Goal: Task Accomplishment & Management: Use online tool/utility

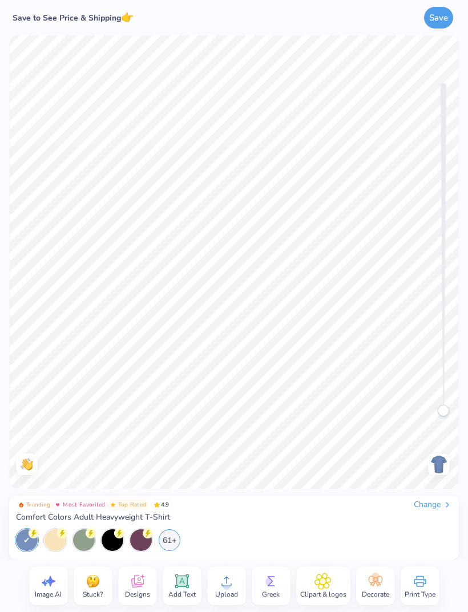
click at [47, 587] on icon at bounding box center [48, 580] width 17 height 17
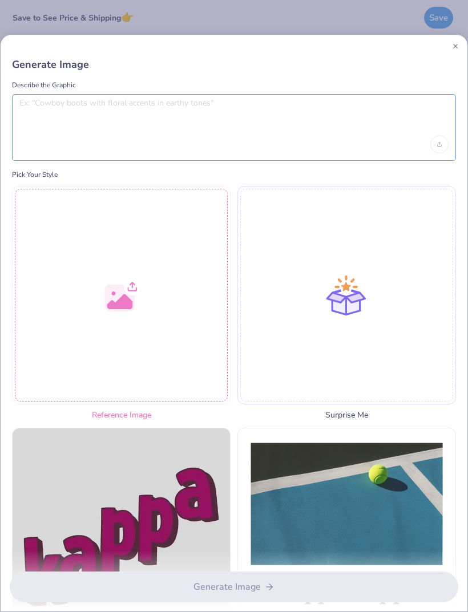
click at [283, 103] on textarea at bounding box center [233, 112] width 429 height 29
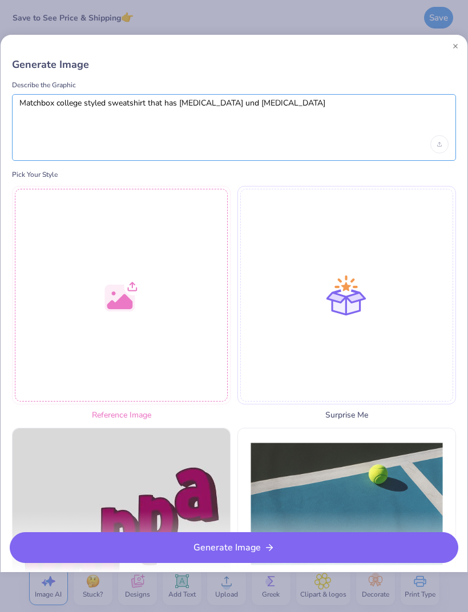
type textarea "Matchbox college styled sweatshirt that has [MEDICAL_DATA] und [MEDICAL_DATA] t…"
click at [248, 548] on button "Generate Image" at bounding box center [234, 547] width 448 height 31
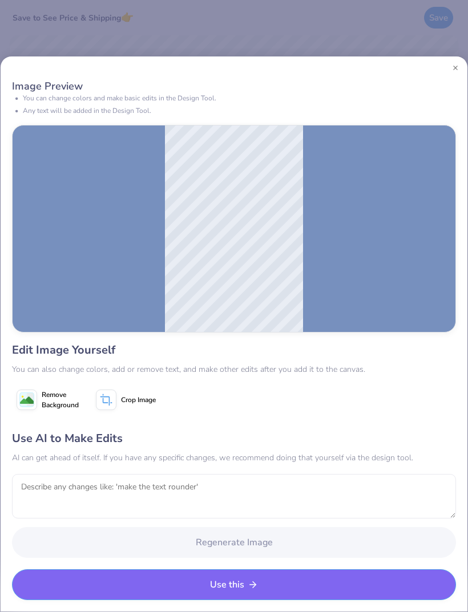
click at [273, 588] on button "Use this" at bounding box center [234, 584] width 444 height 31
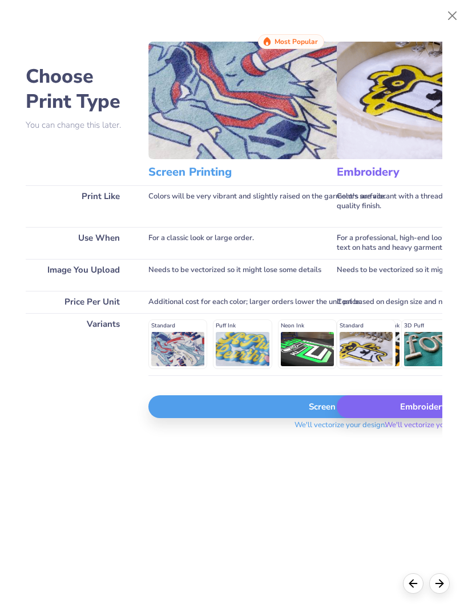
click at [292, 413] on div "Screen Print" at bounding box center [340, 406] width 384 height 23
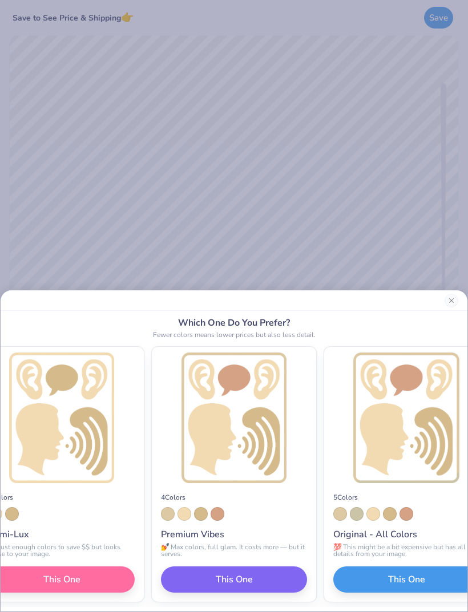
scroll to position [0, -194]
click at [135, 577] on button "This One" at bounding box center [62, 579] width 146 height 26
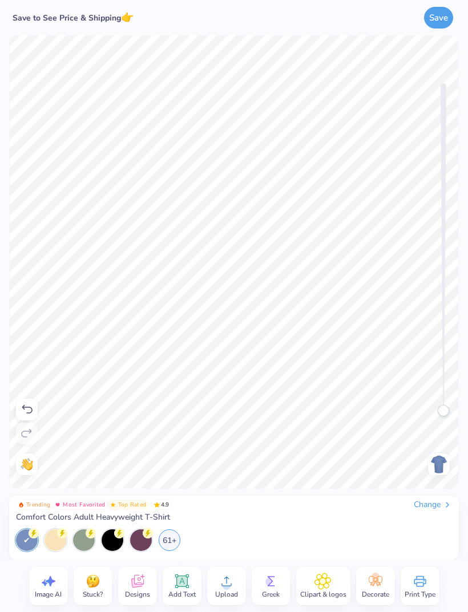
click at [49, 590] on span "Image AI" at bounding box center [48, 594] width 27 height 9
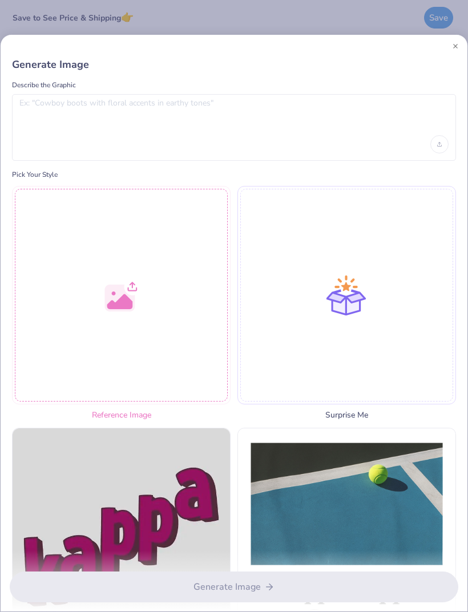
click at [157, 341] on div at bounding box center [121, 295] width 218 height 218
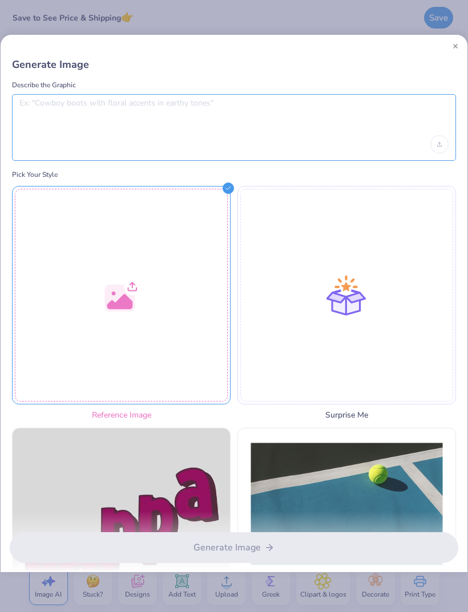
type textarea "-"
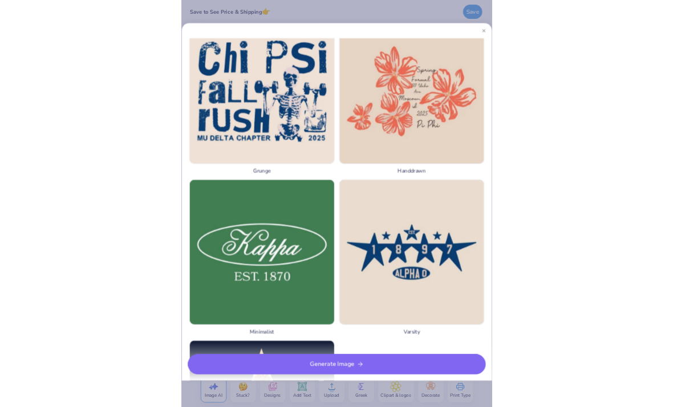
scroll to position [1123, 0]
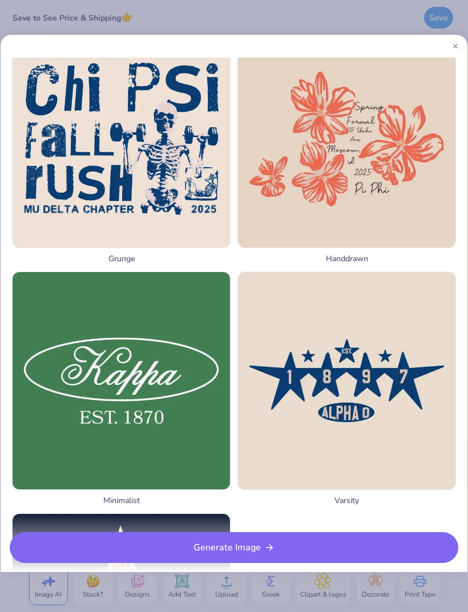
click at [454, 44] on button "Close" at bounding box center [455, 46] width 6 height 6
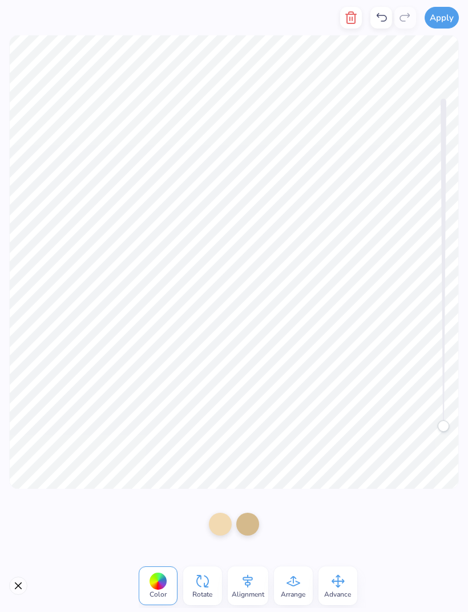
click at [346, 27] on button "button" at bounding box center [351, 18] width 22 height 22
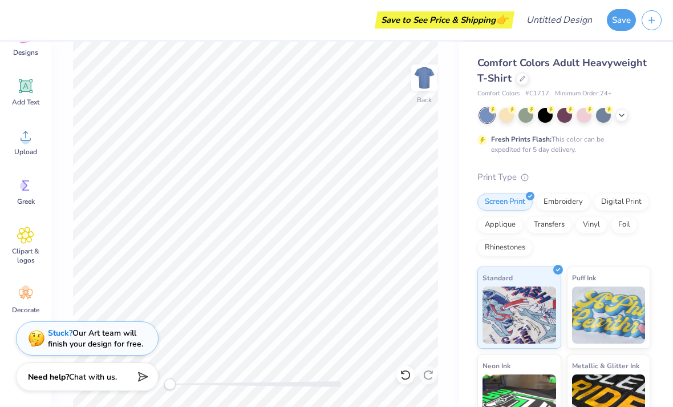
scroll to position [93, 0]
click at [32, 250] on span "Clipart & logos" at bounding box center [26, 255] width 38 height 18
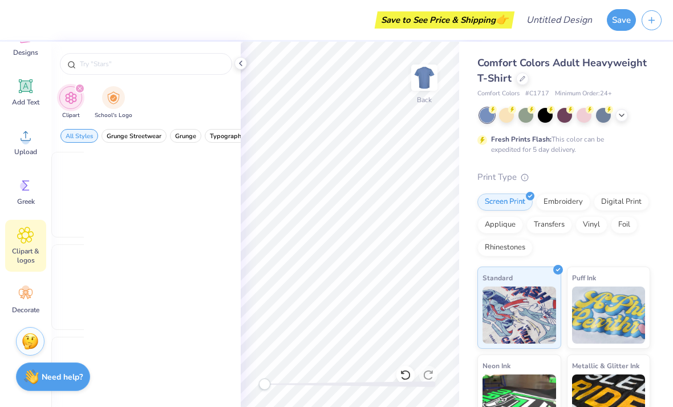
scroll to position [0, 0]
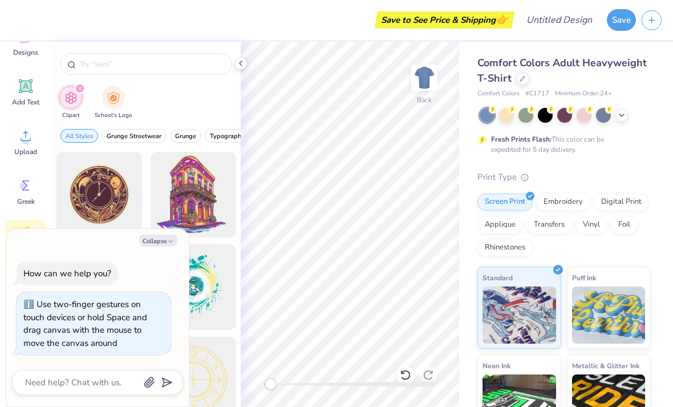
type input "Matchbox"
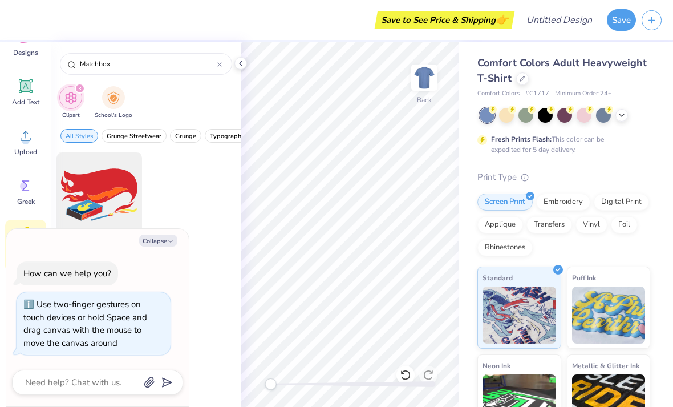
click at [220, 61] on div at bounding box center [219, 64] width 5 height 10
click at [220, 60] on input "text" at bounding box center [152, 63] width 146 height 11
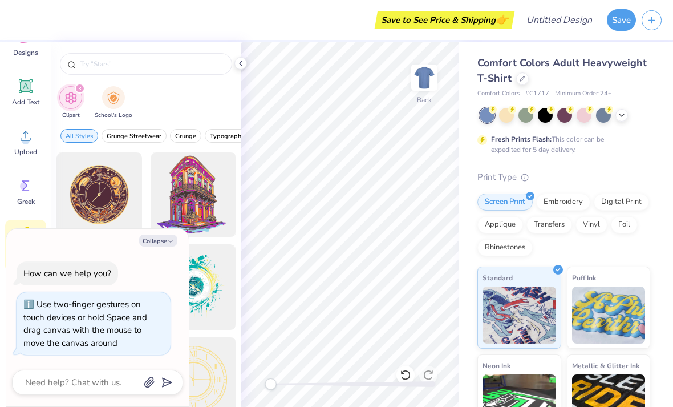
scroll to position [-1, 0]
click at [243, 68] on div at bounding box center [240, 63] width 13 height 13
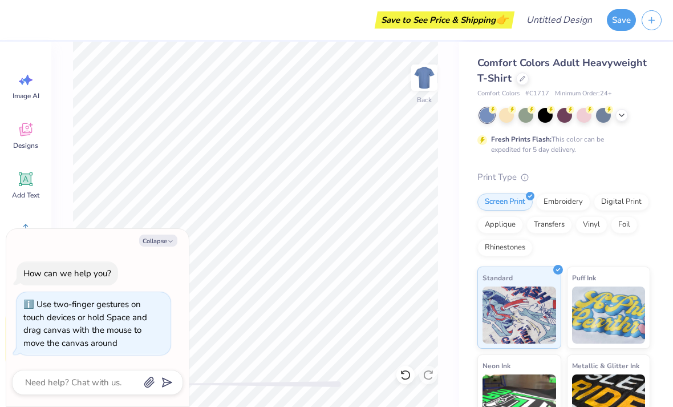
scroll to position [0, 0]
click at [160, 238] on button "Collapse" at bounding box center [158, 240] width 38 height 12
type textarea "x"
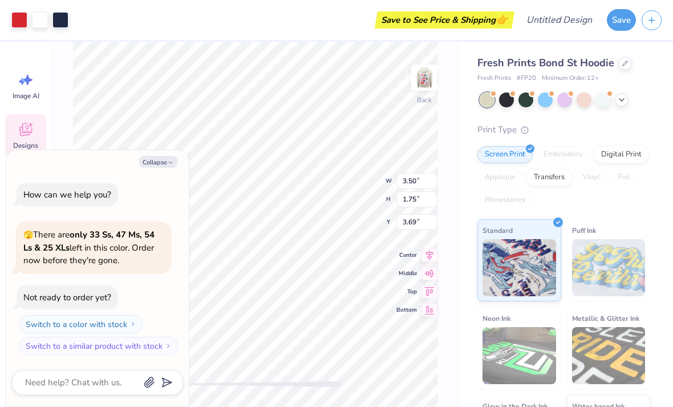
click at [425, 79] on img at bounding box center [424, 77] width 23 height 23
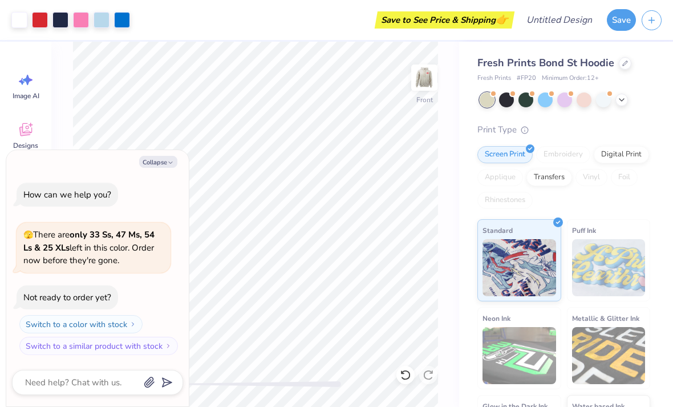
click at [168, 161] on icon "button" at bounding box center [170, 162] width 7 height 7
type textarea "x"
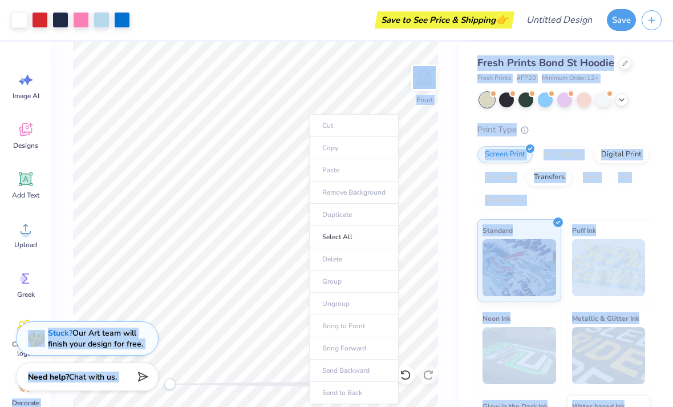
click at [351, 147] on ul "Cut Copy Paste Remove Background Duplicate Select All Delete Group Ungroup Brin…" at bounding box center [354, 259] width 90 height 290
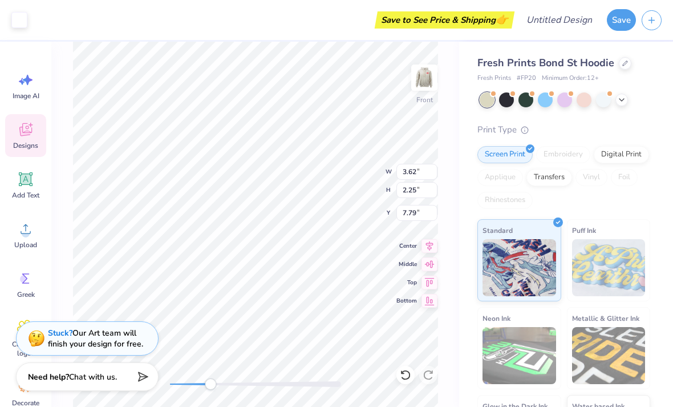
type input "3.62"
type input "2.25"
type input "7.79"
type input "3.74"
type input "2.40"
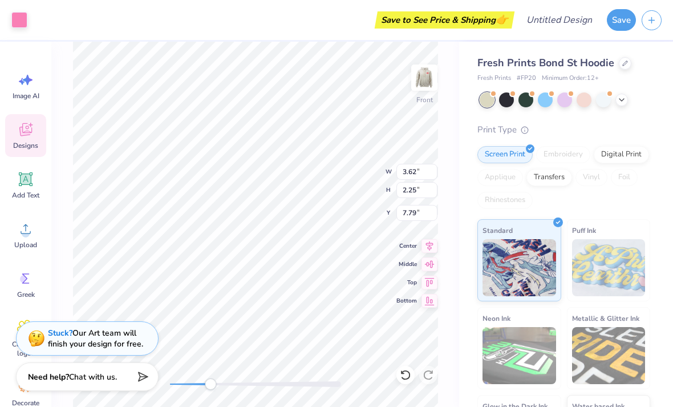
type input "7.69"
type input "3.62"
type input "2.25"
type input "7.79"
type input "3.74"
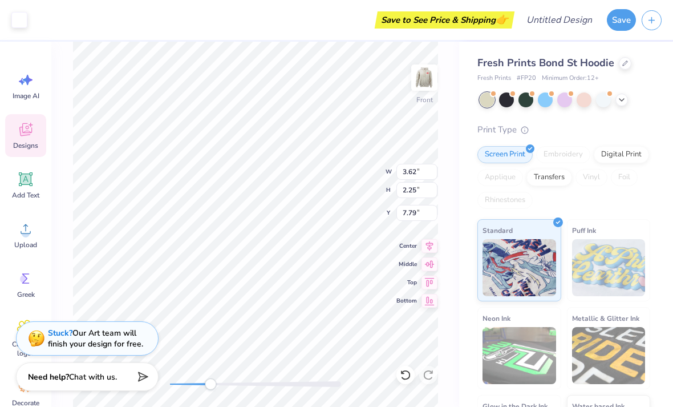
type input "2.40"
type input "7.69"
type input "3.62"
type input "2.25"
type input "7.79"
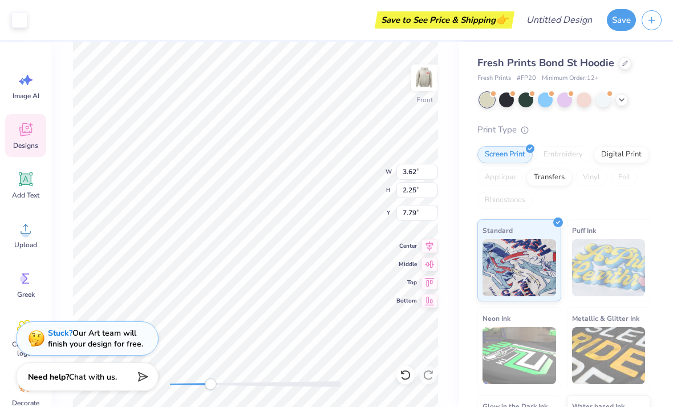
type input "3.74"
type input "2.40"
type input "7.69"
type input "3.62"
type input "2.25"
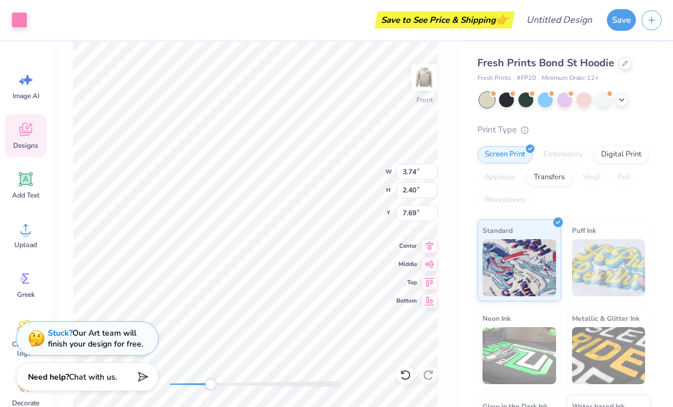
type input "7.79"
type input "3.74"
type input "2.40"
type input "7.69"
type input "3.62"
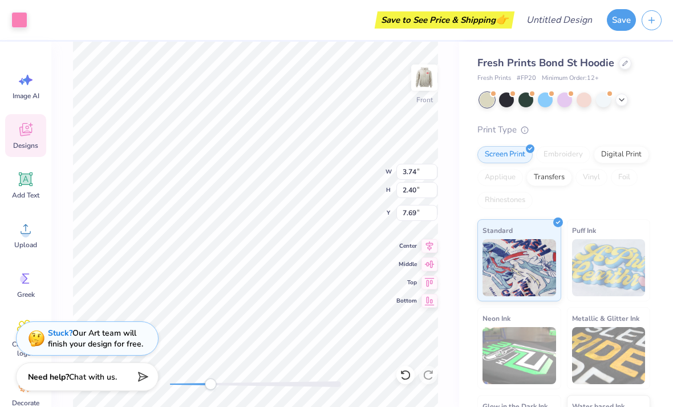
type input "2.25"
type input "7.76"
type input "3.74"
type input "2.40"
type input "7.69"
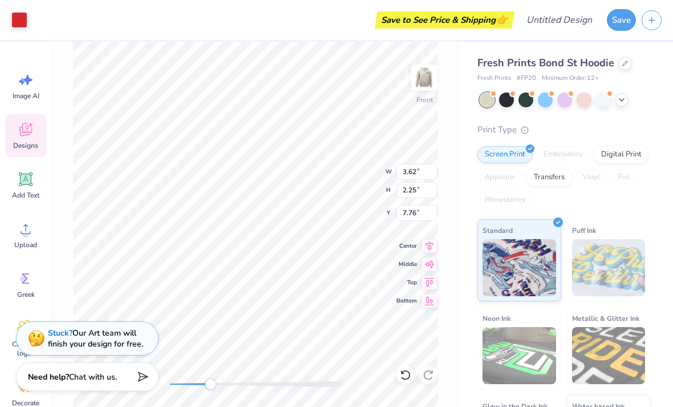
type input "0.64"
type input "1.84"
type input "7.97"
type input "3.62"
type input "2.25"
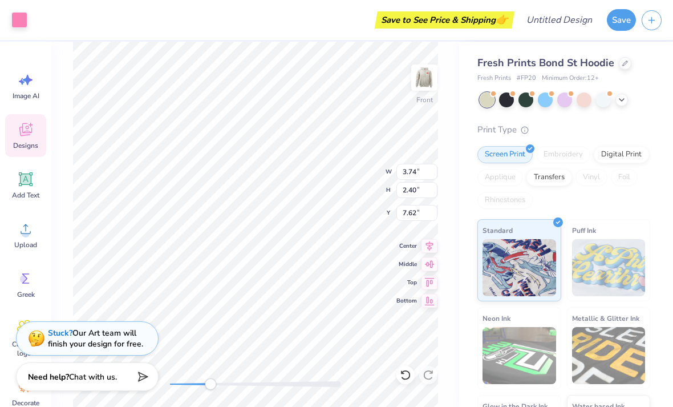
type input "7.76"
type input "3.74"
type input "2.40"
type input "7.46"
type input "3.62"
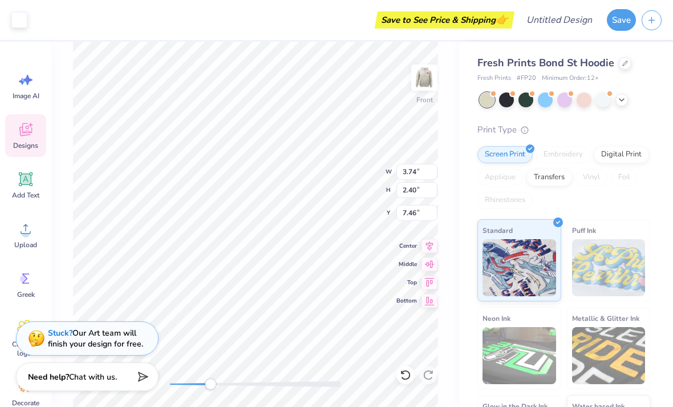
type input "2.25"
type input "7.76"
type input "3.74"
type input "2.40"
type input "7.46"
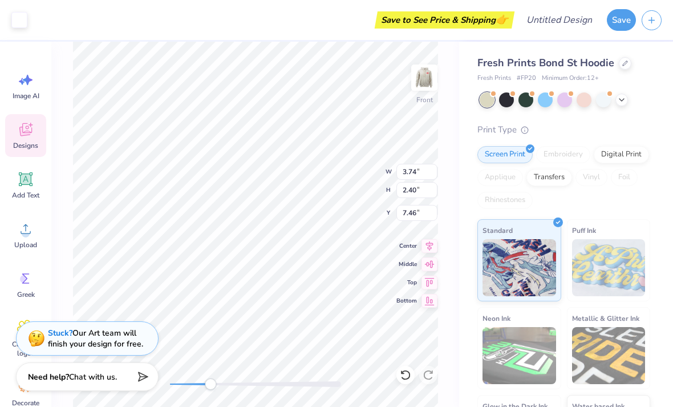
type input "3.62"
type input "2.25"
type input "8.94"
type input "0.72"
type input "3.27"
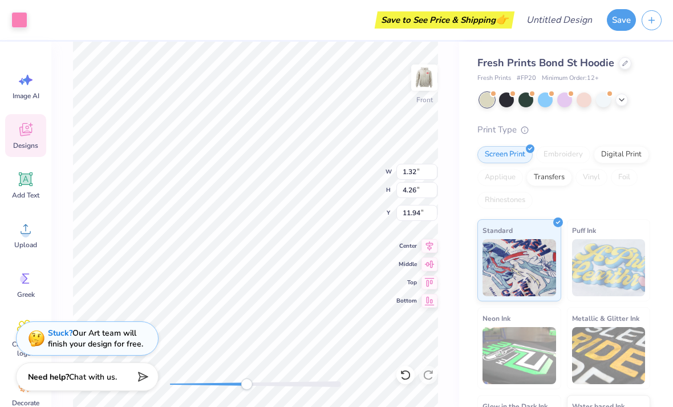
type input "12.75"
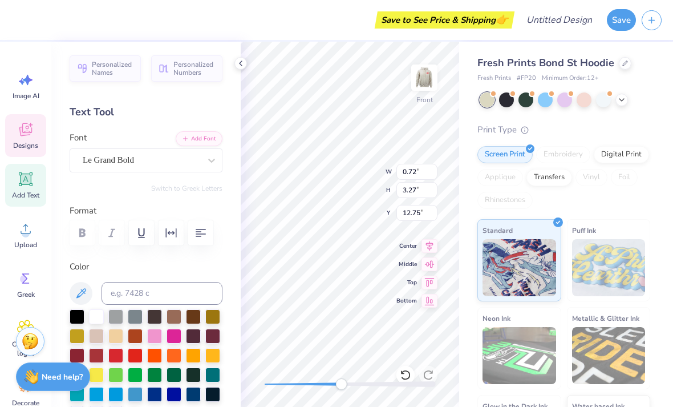
type input "1.32"
type input "4.26"
type input "11.94"
type input "0.72"
type input "3.27"
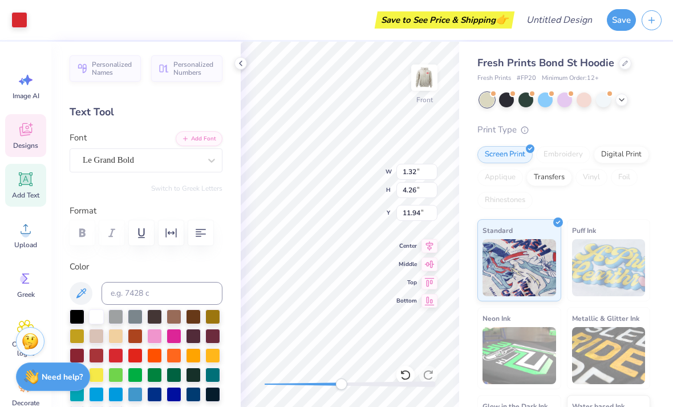
type input "12.75"
type textarea "sel"
type input "1.32"
type input "4.26"
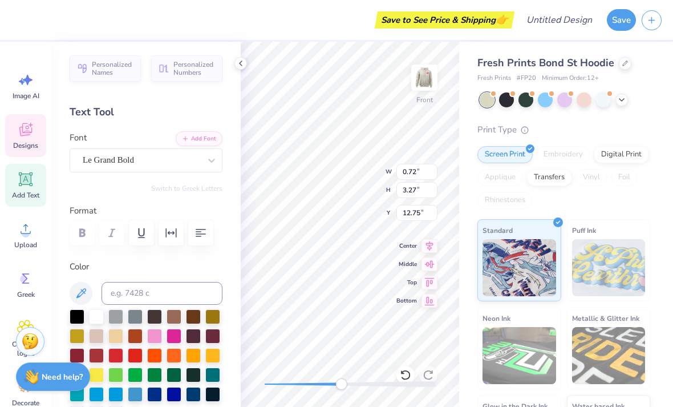
type input "11.94"
type input "0.71"
type input "0.95"
type input "13.99"
type textarea "Maruqttel"
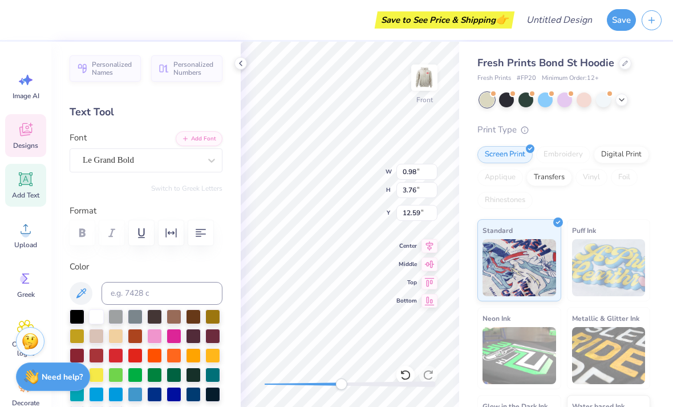
scroll to position [1, 2]
type input "1.32"
type input "4.26"
type input "11.94"
type input "0.98"
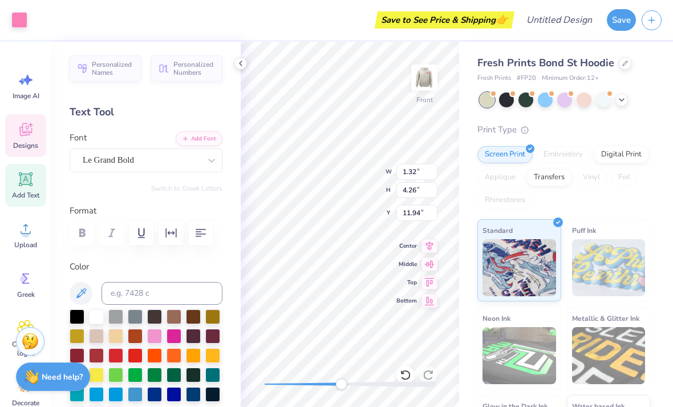
type input "3.76"
type input "12.59"
type textarea "Marquette"
click at [413, 88] on img at bounding box center [424, 77] width 23 height 23
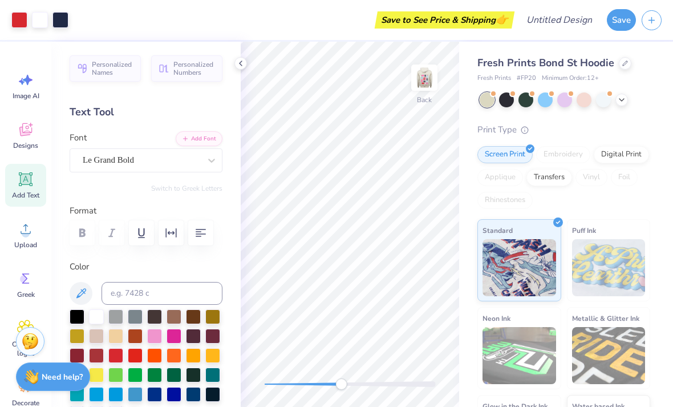
click at [426, 72] on img at bounding box center [424, 77] width 23 height 23
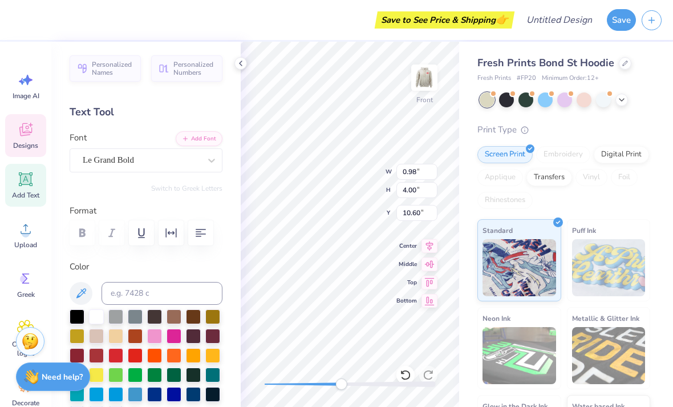
scroll to position [0, 2]
type input "0.81"
type input "3.30"
type input "2.31"
type input "3.09"
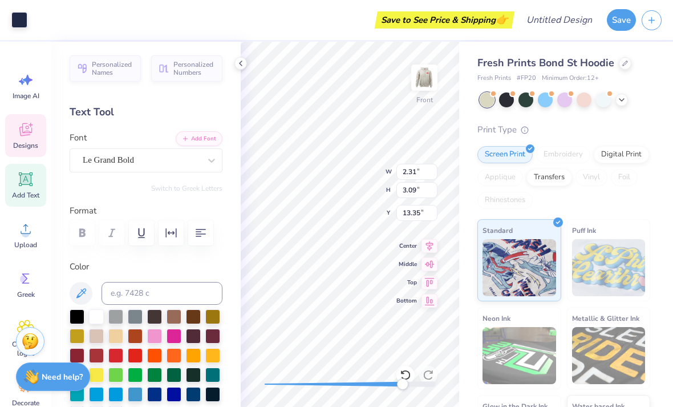
type input "13.35"
type input "2.31"
type input "3.09"
type input "12.54"
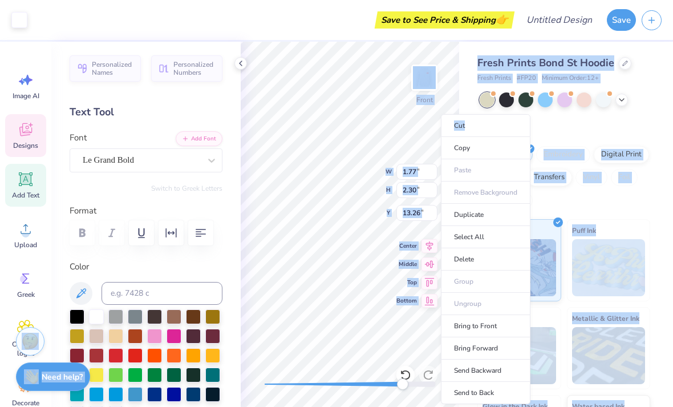
click at [509, 123] on li "Cut" at bounding box center [486, 125] width 90 height 23
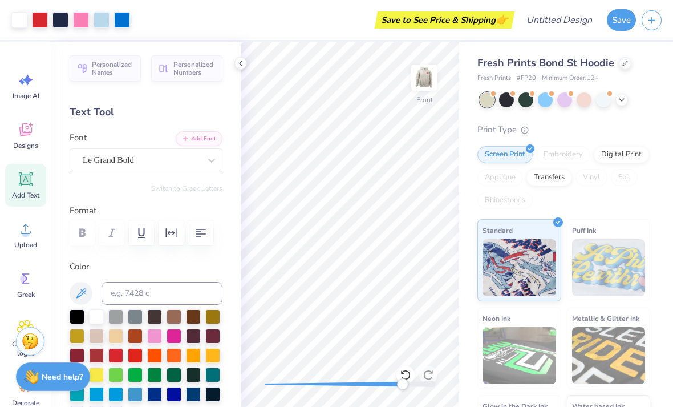
click at [236, 61] on icon at bounding box center [240, 63] width 9 height 9
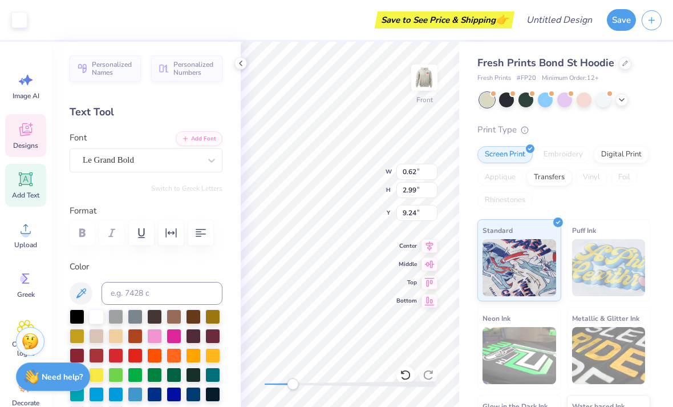
type input "0.62"
type input "2.99"
type input "9.24"
type textarea "T"
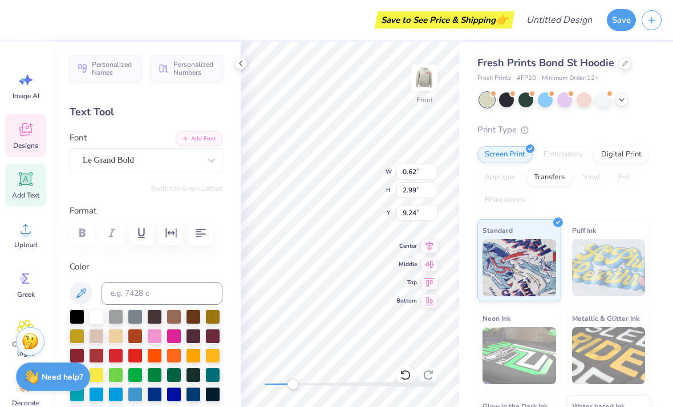
type input "2.40"
type input "3.74"
type input "8.84"
type input "0.40"
type input "1.33"
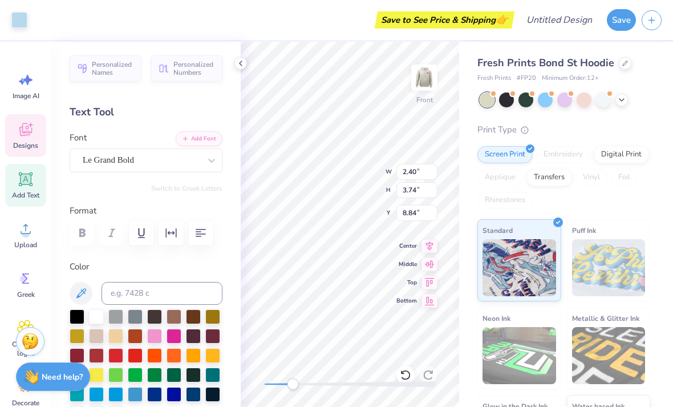
type input "10.07"
type textarea "Speech Pathologist"
click at [415, 104] on div "Front" at bounding box center [424, 84] width 26 height 40
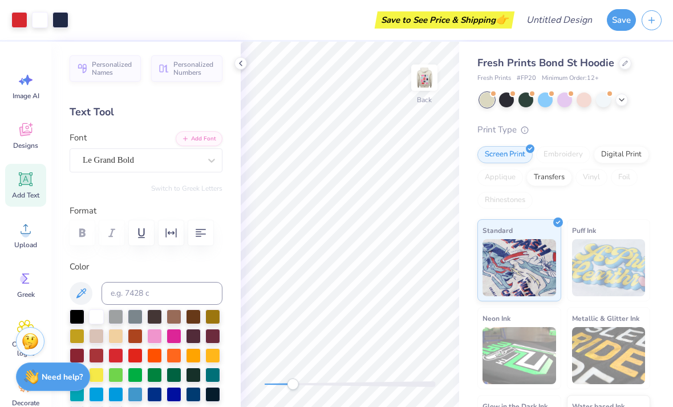
click at [423, 83] on img at bounding box center [424, 77] width 23 height 23
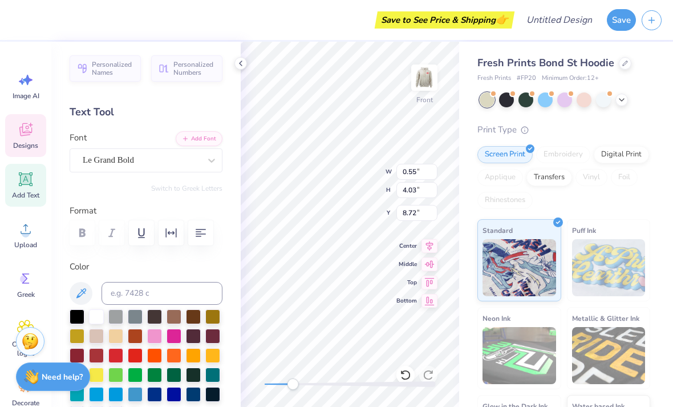
scroll to position [1, 1]
type textarea "Speech Pathologist"
type input "2.40"
type input "3.74"
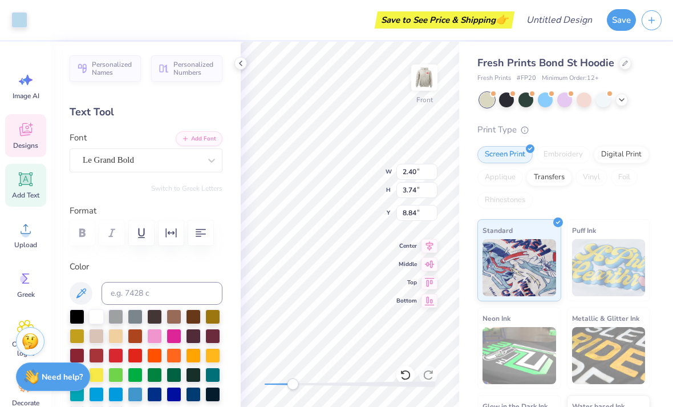
type input "8.84"
type input "1.25"
type input "2.43"
type input "9.31"
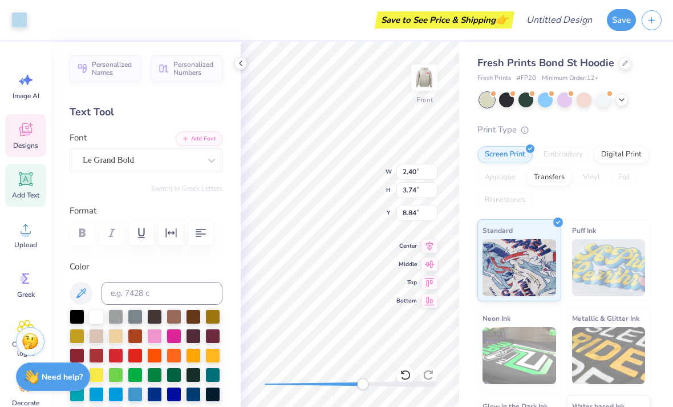
type input "1.25"
type input "2.43"
type input "9.31"
type textarea "Speech Pathologist"
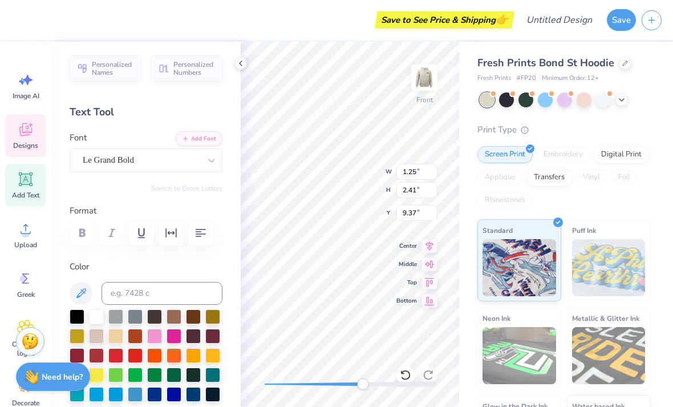
type textarea "Speech Pathologist"
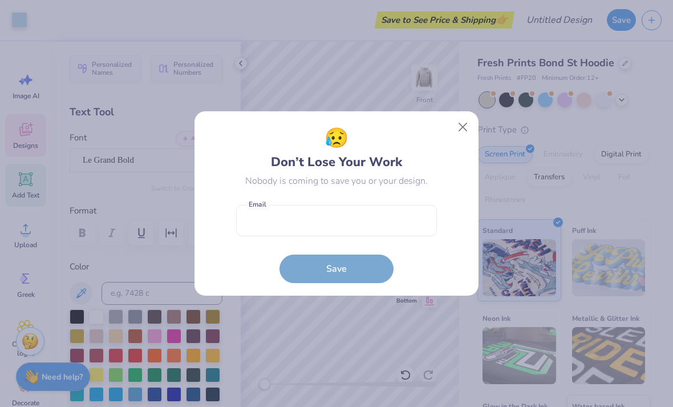
click at [599, 97] on div "😥 Don’t Lose Your Work Nobody is coming to save you or your design. Email is a …" at bounding box center [336, 203] width 673 height 407
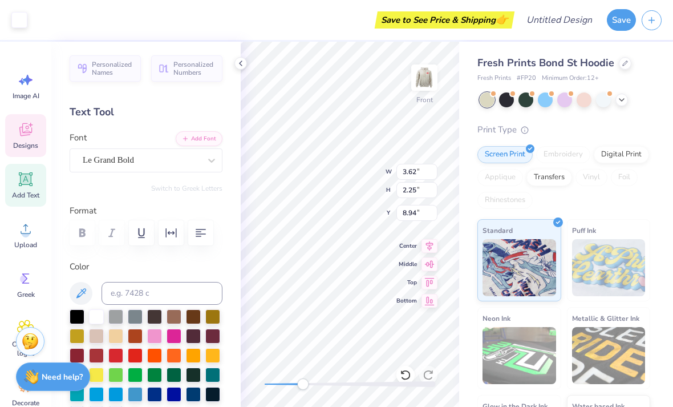
type input "3.74"
type input "2.40"
type input "7.74"
type input "3.59"
type input "2.23"
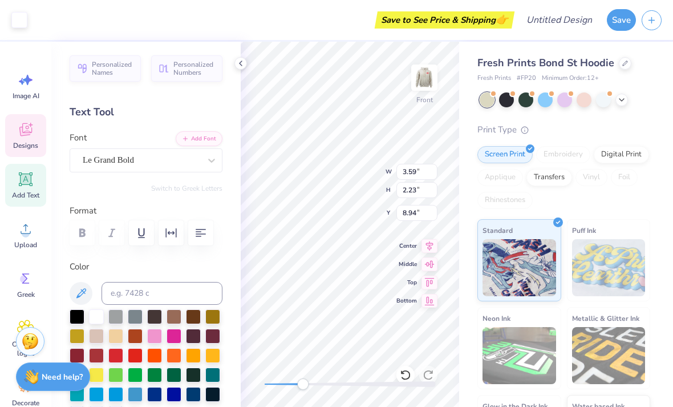
click at [430, 283] on icon at bounding box center [429, 282] width 16 height 14
click at [432, 298] on icon at bounding box center [430, 300] width 10 height 9
type input "2.68"
type input "3.49"
type input "11.04"
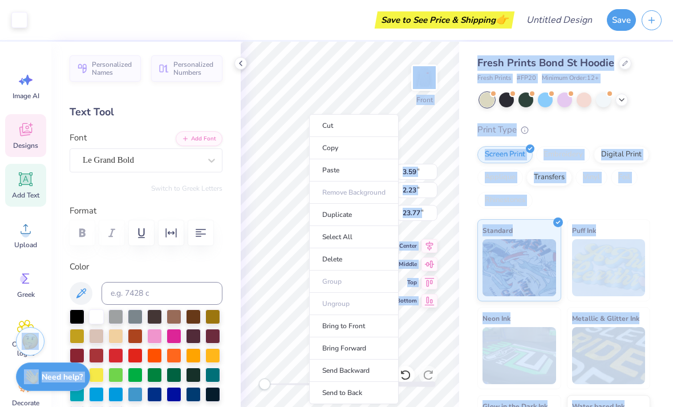
click at [359, 131] on li "Cut" at bounding box center [354, 125] width 90 height 23
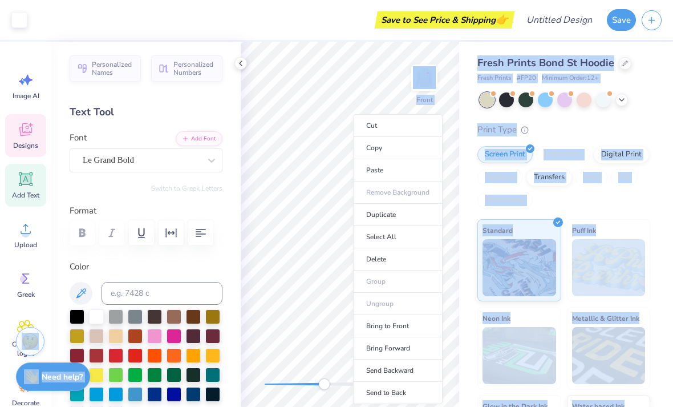
click at [402, 148] on li "Copy" at bounding box center [398, 148] width 90 height 22
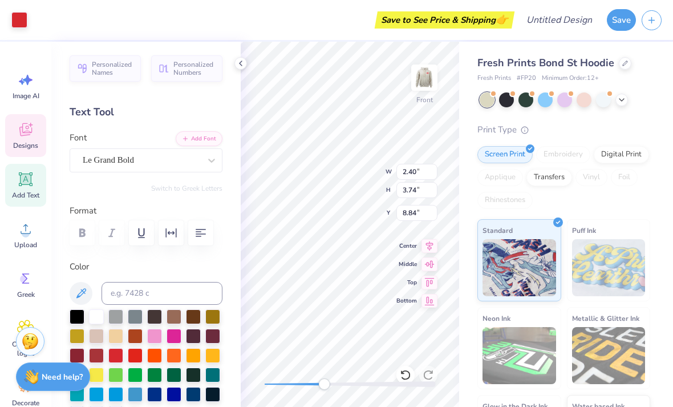
type input "1.84"
type input "0.64"
type input "8.01"
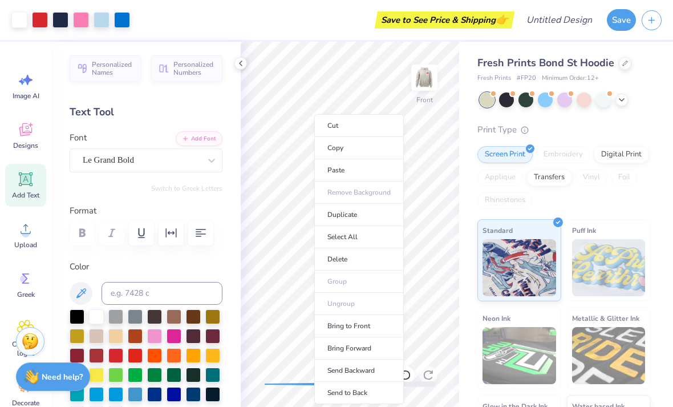
click at [571, 101] on div at bounding box center [564, 99] width 15 height 15
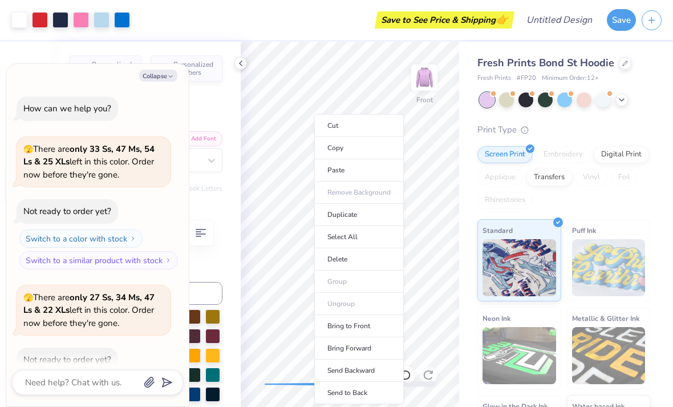
scroll to position [60, 0]
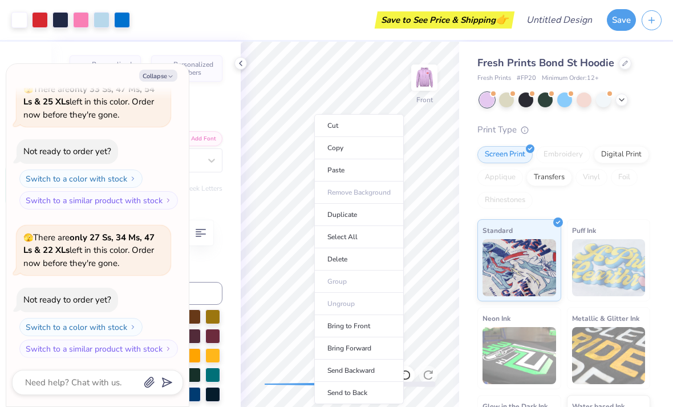
click at [508, 100] on div at bounding box center [506, 99] width 15 height 15
click at [641, 121] on div "Fresh Prints Bond St Hoodie Fresh Prints # FP20 Minimum Order: 12 + Print Type …" at bounding box center [563, 265] width 173 height 421
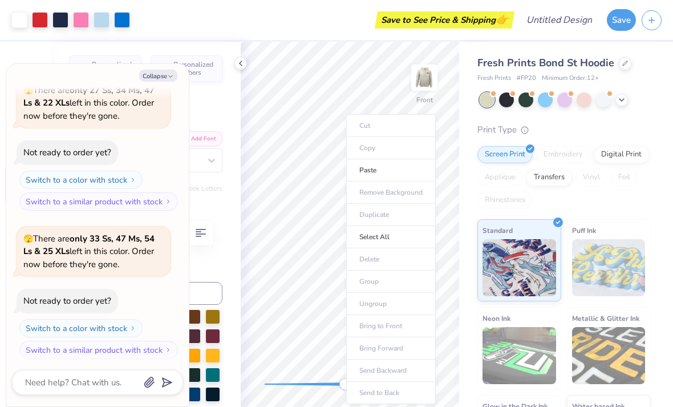
click at [388, 166] on li "Paste" at bounding box center [391, 170] width 90 height 22
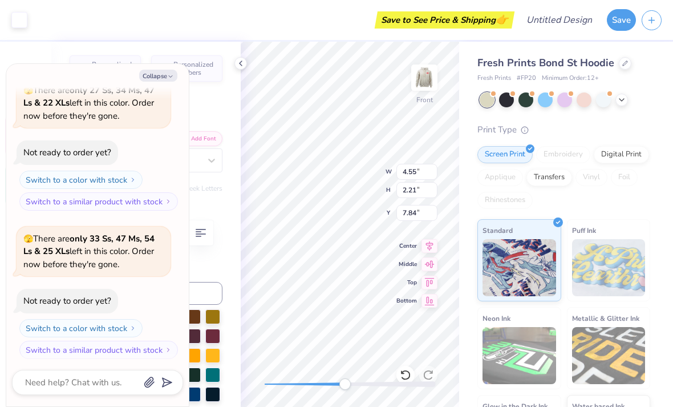
type textarea "x"
type input "3.74"
type input "2.40"
type input "7.74"
type textarea "x"
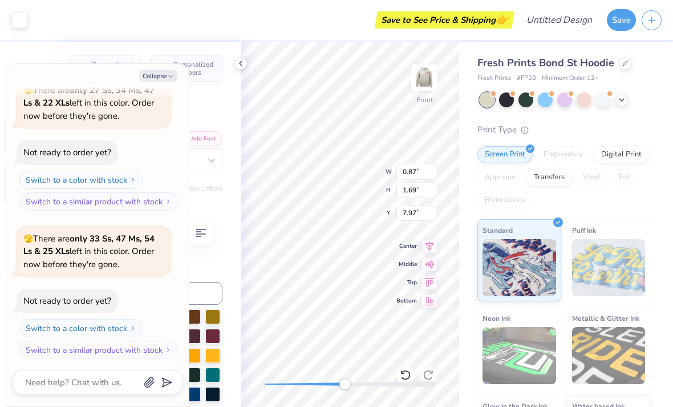
type input "4.55"
type input "2.21"
type input "5.88"
type textarea "x"
type input "4.55"
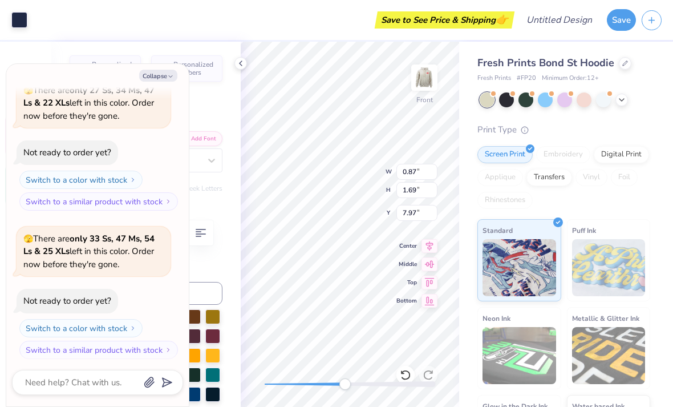
type input "2.21"
type input "5.27"
type textarea "x"
type input "4.55"
type input "2.21"
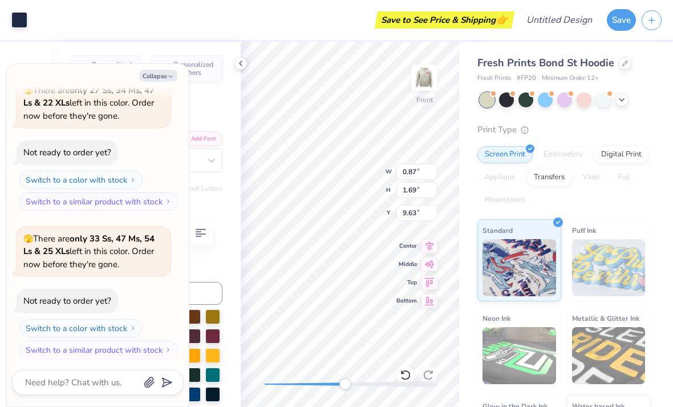
type input "7.77"
type textarea "x"
type input "0.64"
type input "1.84"
type input "9.37"
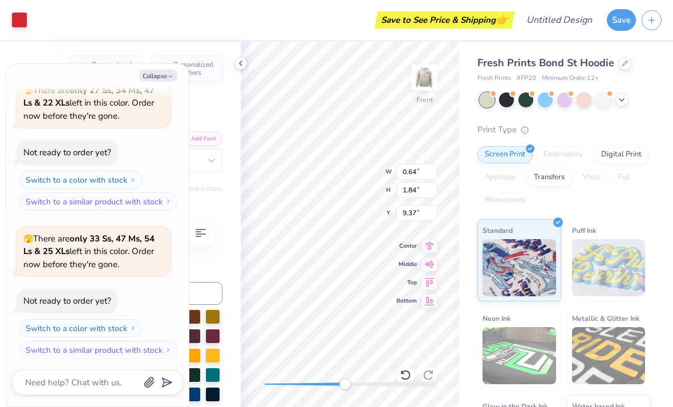
type textarea "x"
type input "4.55"
type input "2.21"
type input "7.77"
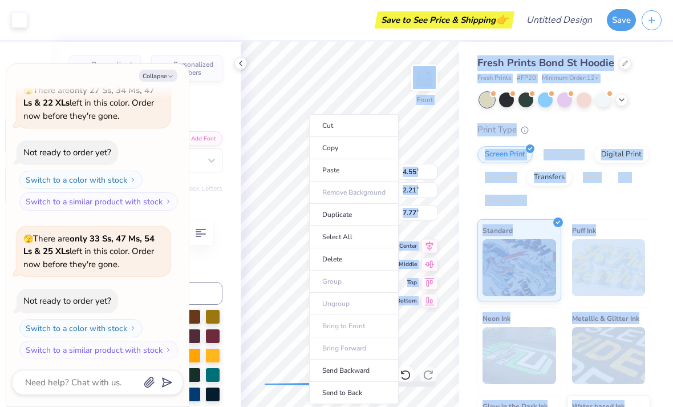
click at [367, 368] on li "Send Backward" at bounding box center [354, 370] width 90 height 22
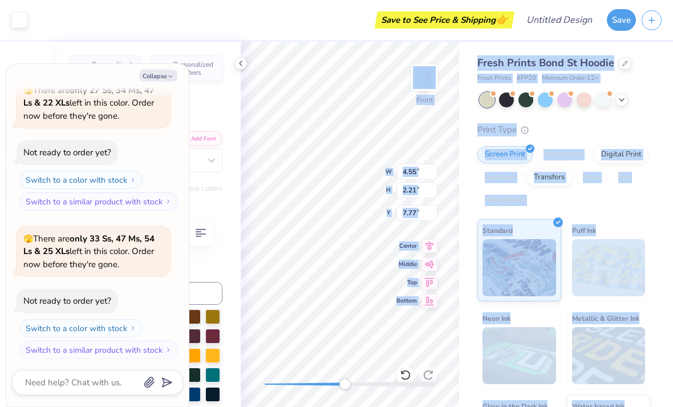
type textarea "x"
type input "7.69"
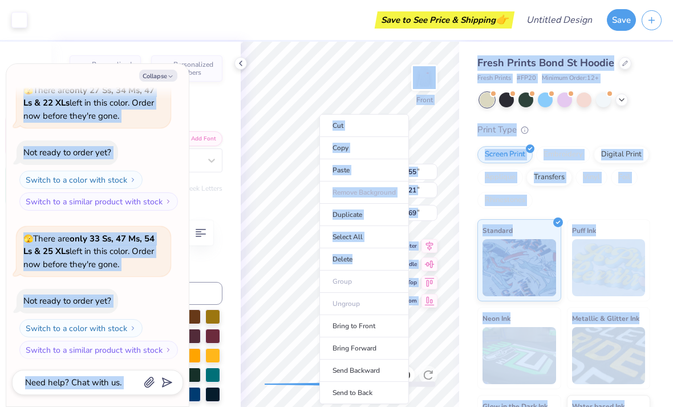
click at [375, 371] on li "Send Backward" at bounding box center [364, 370] width 90 height 22
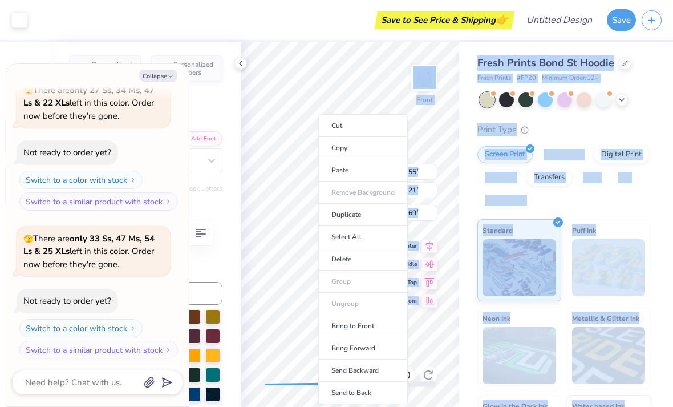
click at [367, 388] on li "Send to Back" at bounding box center [363, 392] width 90 height 22
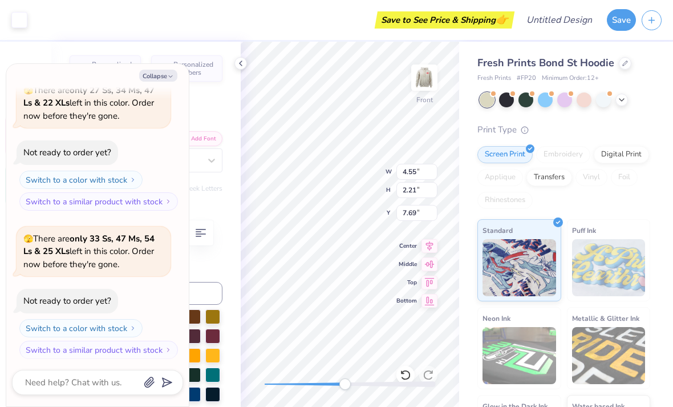
type textarea "x"
type input "0.64"
type input "1.84"
type input "7.88"
type textarea "x"
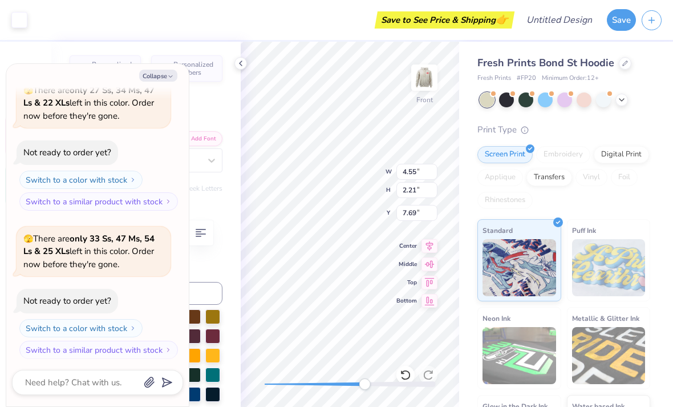
type input "0.64"
type input "1.84"
type input "7.95"
type textarea "x"
type input "4.55"
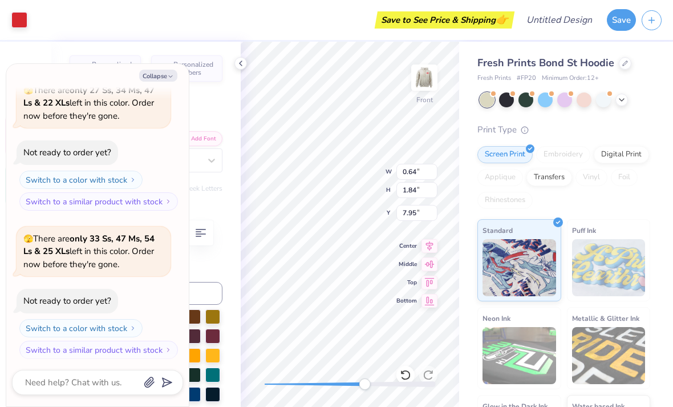
type input "2.21"
type input "7.69"
type textarea "x"
type input "0.64"
type input "1.84"
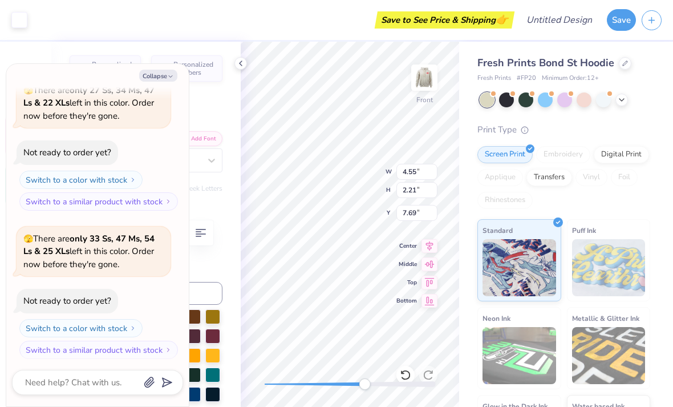
type input "7.88"
type textarea "x"
type input "4.55"
type input "2.21"
type input "7.69"
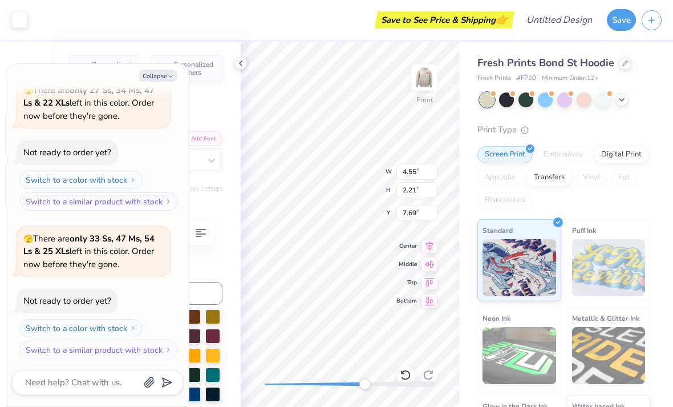
type textarea "x"
type input "0.87"
type input "1.69"
type input "8.03"
type textarea "x"
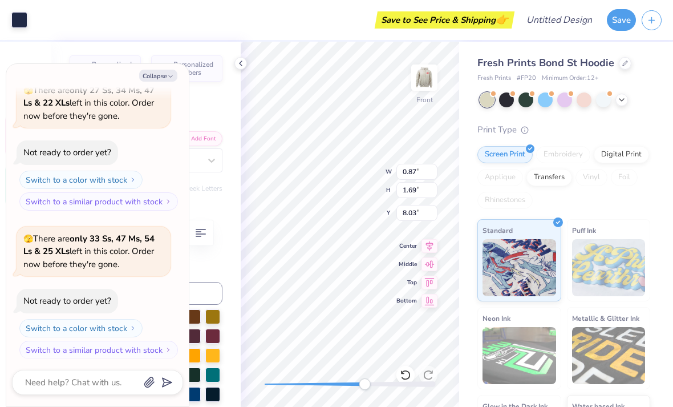
type input "0.64"
type input "1.84"
type input "7.67"
type textarea "x"
type input "0.87"
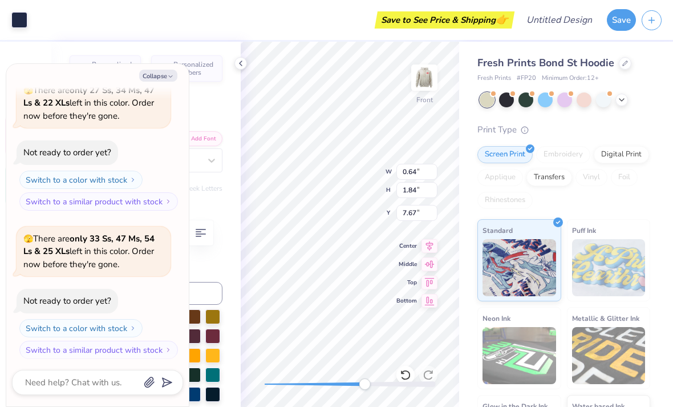
type input "1.69"
type input "8.03"
type textarea "x"
type input "4.55"
type input "2.21"
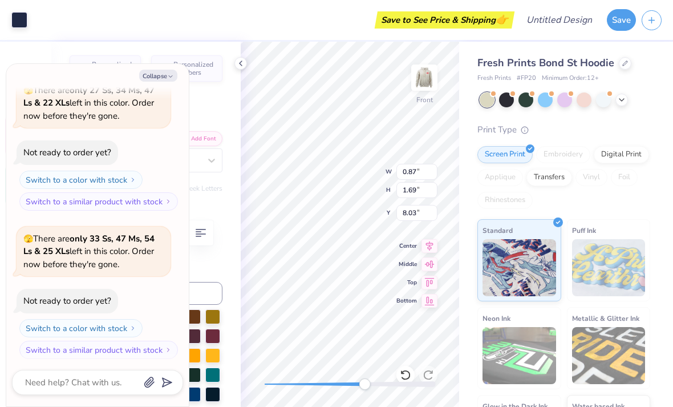
type input "7.69"
type textarea "x"
type input "0.87"
type input "1.69"
type input "8.03"
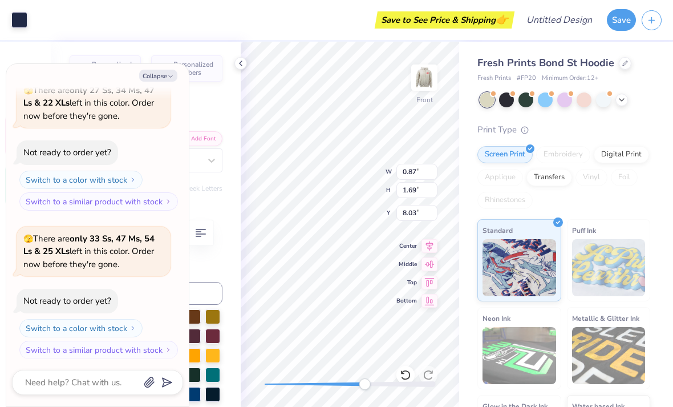
type textarea "x"
type input "0.64"
type input "1.84"
type input "7.88"
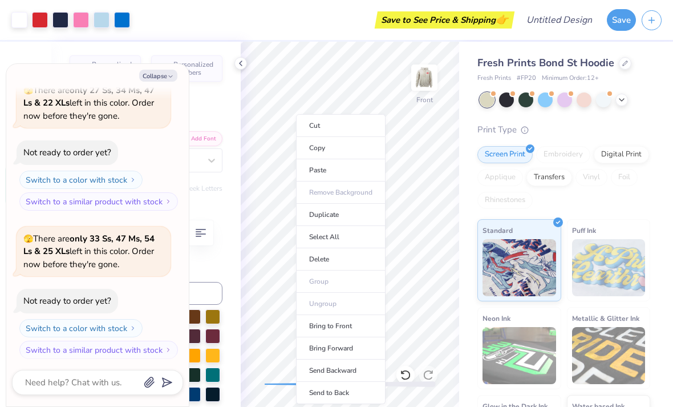
click at [639, 131] on div "Print Type" at bounding box center [563, 129] width 173 height 13
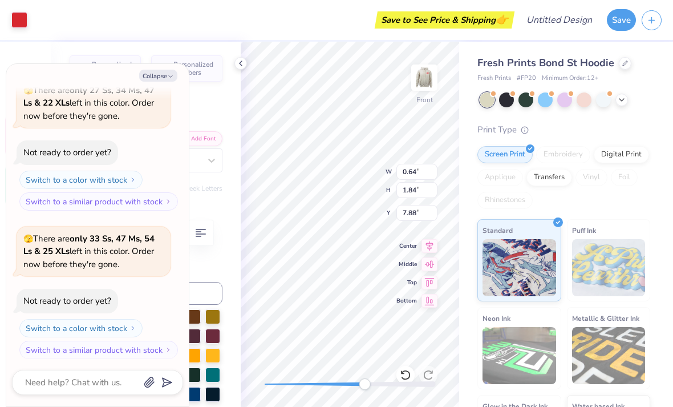
type textarea "x"
type input "0.87"
type input "1.69"
type input "7.95"
type textarea "x"
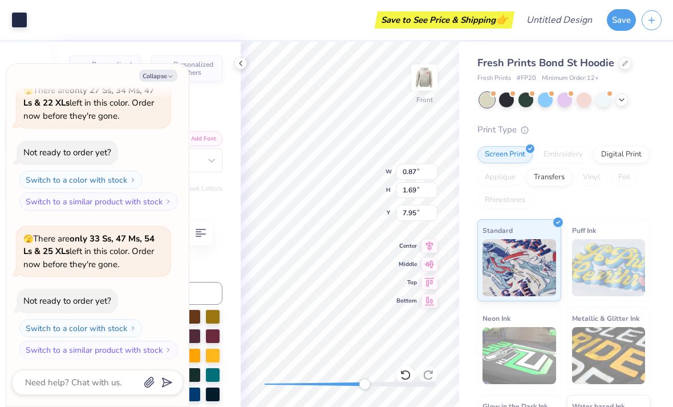
type input "4.55"
type input "2.21"
type input "7.69"
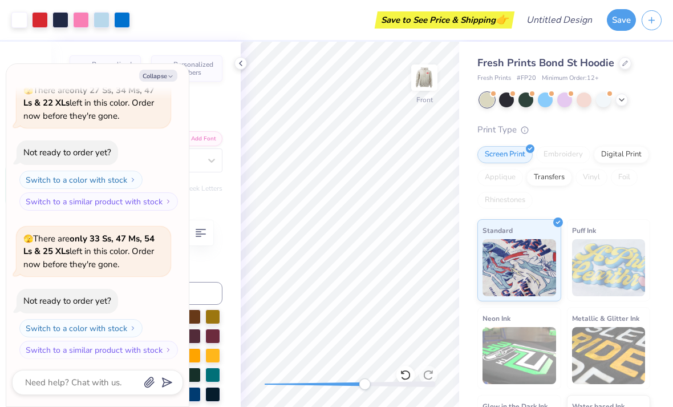
click at [237, 75] on div "Personalized Names Personalized Numbers Text Tool Add Font Font Le Grand Bold S…" at bounding box center [145, 224] width 189 height 365
click at [164, 80] on button "Collapse" at bounding box center [158, 76] width 38 height 12
type textarea "x"
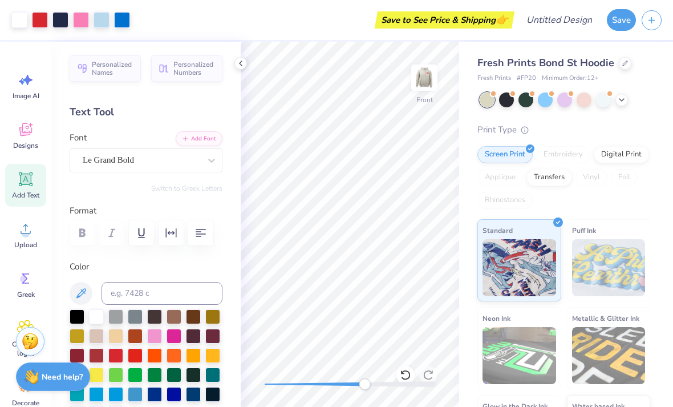
click at [241, 64] on polyline at bounding box center [240, 63] width 2 height 5
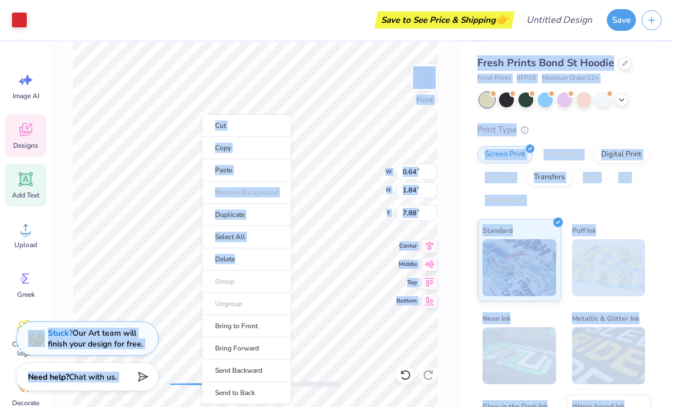
click at [255, 390] on li "Send to Back" at bounding box center [247, 392] width 90 height 22
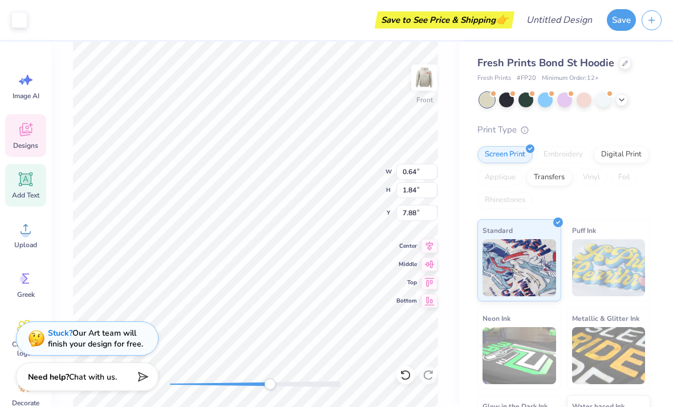
type input "4.55"
type input "2.21"
type input "7.69"
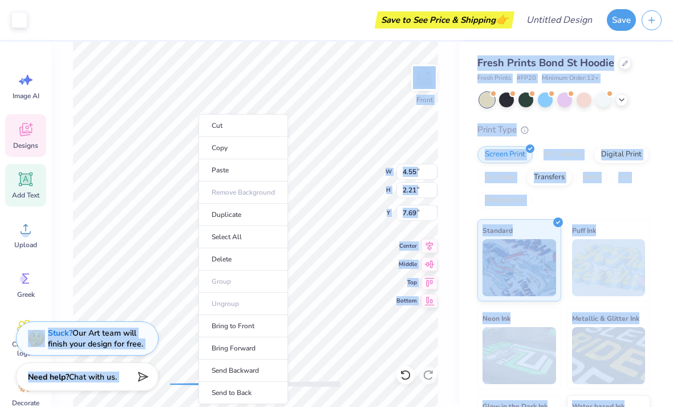
click at [263, 325] on li "Bring to Front" at bounding box center [243, 326] width 90 height 22
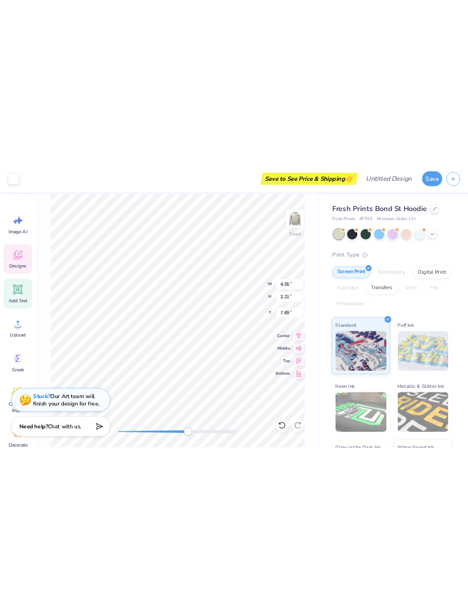
scroll to position [0, 1]
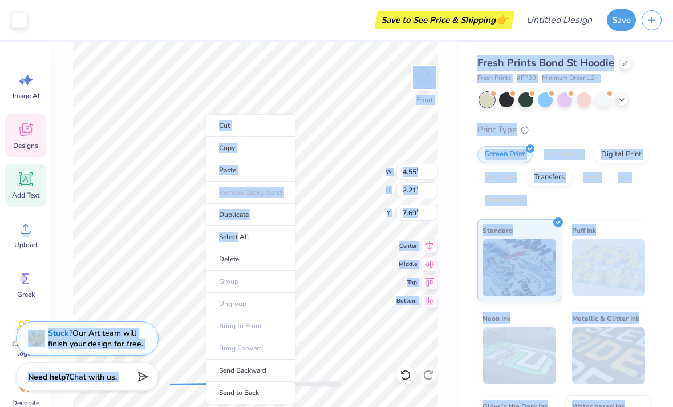
click at [268, 387] on li "Send to Back" at bounding box center [251, 392] width 90 height 22
